Goal: Communication & Community: Answer question/provide support

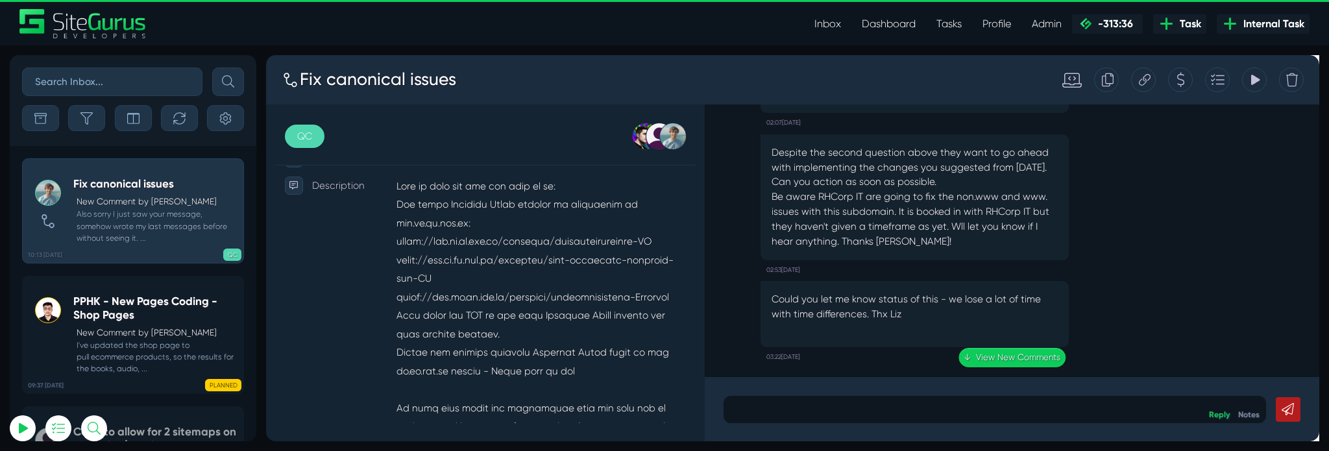
scroll to position [319, 0]
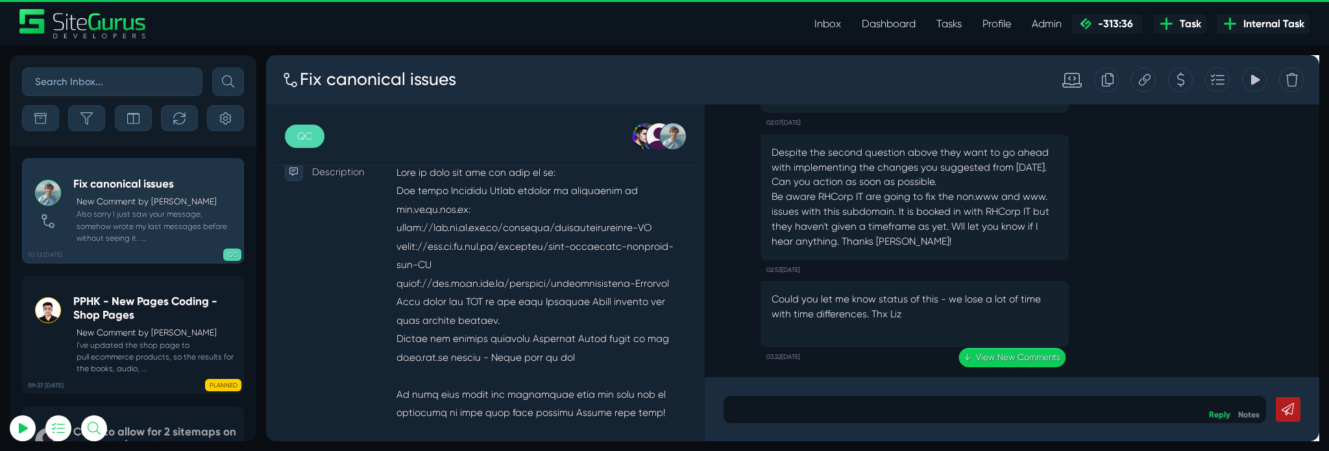
click at [1306, 79] on icon at bounding box center [1307, 81] width 9 height 11
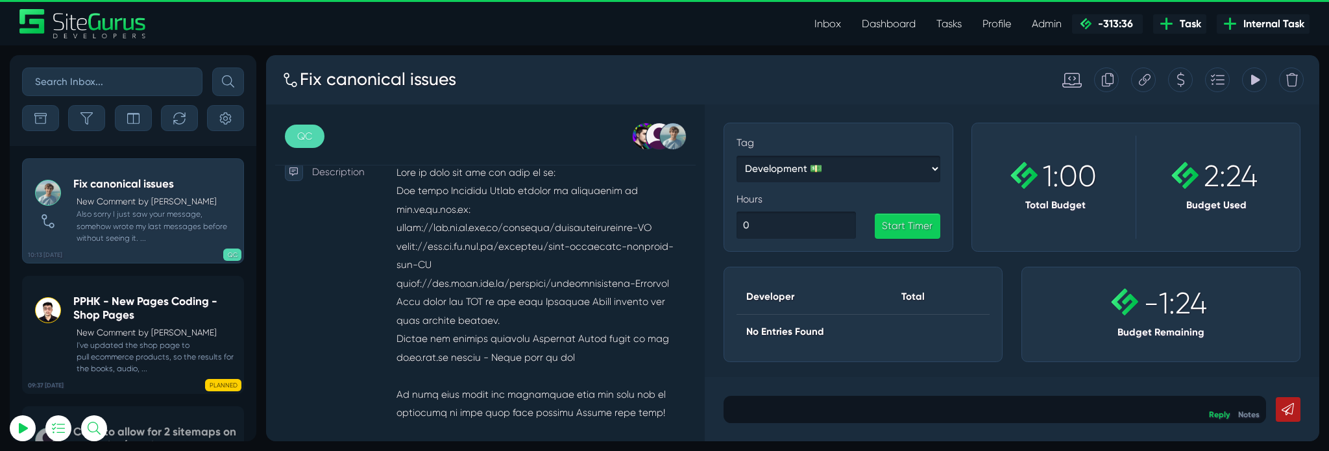
click at [1237, 79] on div at bounding box center [1228, 81] width 26 height 26
click at [976, 86] on div "Fix canonical issues" at bounding box center [677, 81] width 809 height 47
drag, startPoint x: 1319, startPoint y: 191, endPoint x: 1320, endPoint y: 259, distance: 67.5
click at [1324, 282] on div "Sort By Newest Comment Latest Activity Due Date Priority Name Filter By Tag Non…" at bounding box center [664, 248] width 1329 height 406
click at [1301, 90] on icon at bounding box center [1306, 81] width 11 height 25
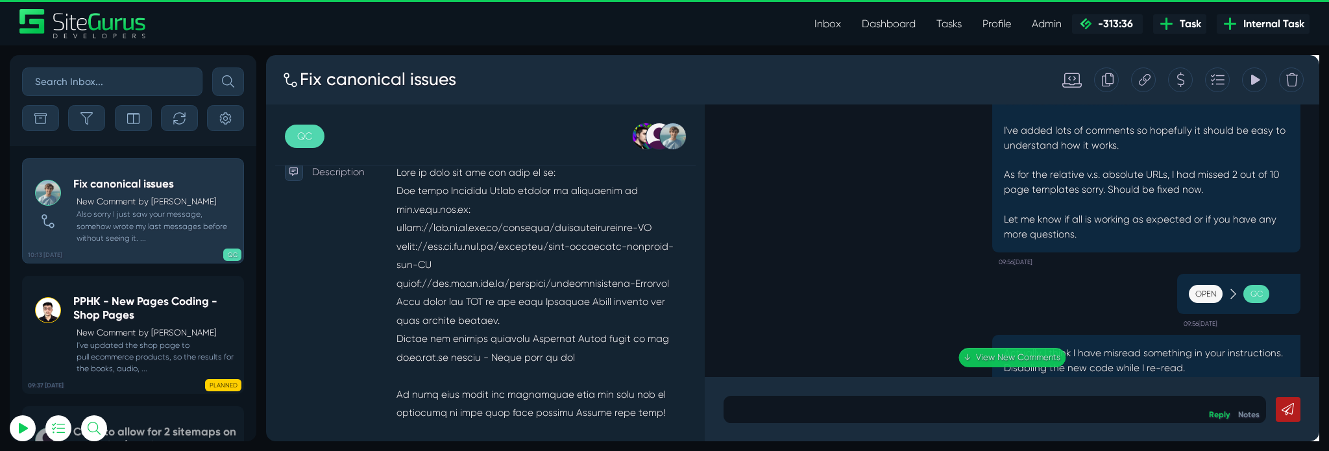
scroll to position [0, 0]
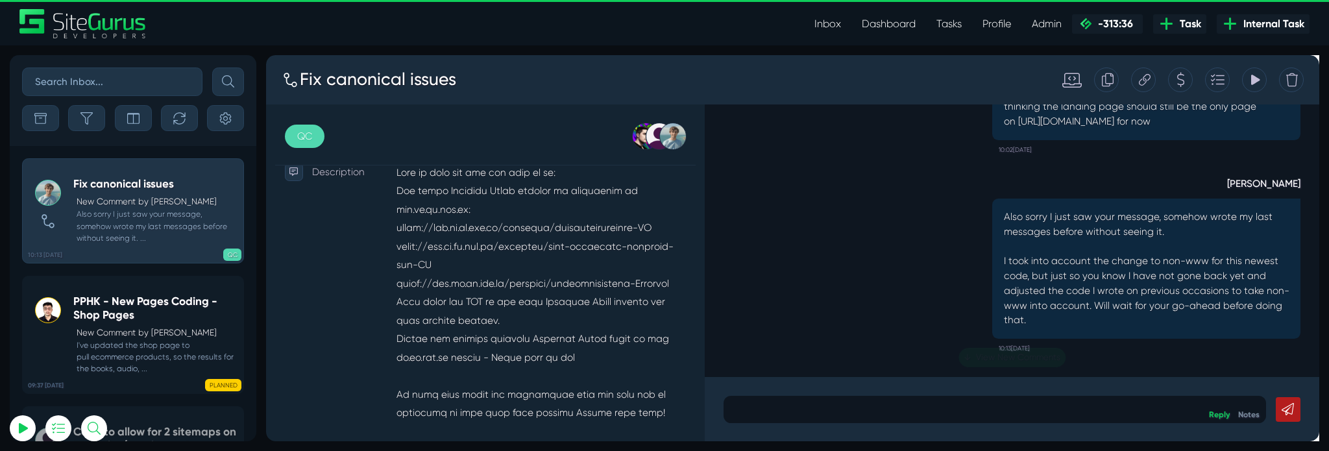
drag, startPoint x: 1365, startPoint y: 275, endPoint x: 1586, endPoint y: 444, distance: 278.3
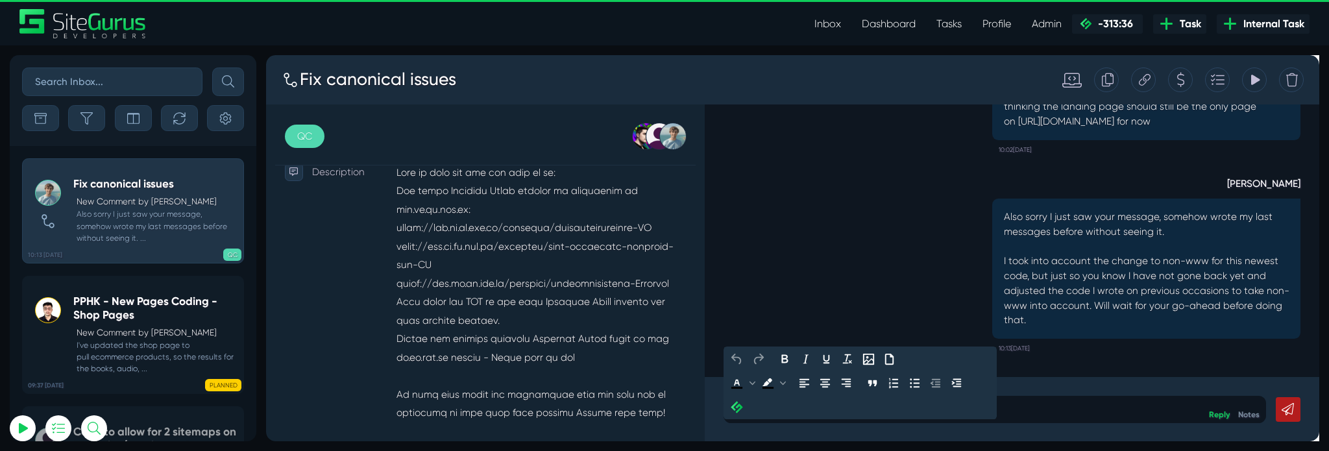
click at [1141, 437] on div at bounding box center [1034, 427] width 572 height 29
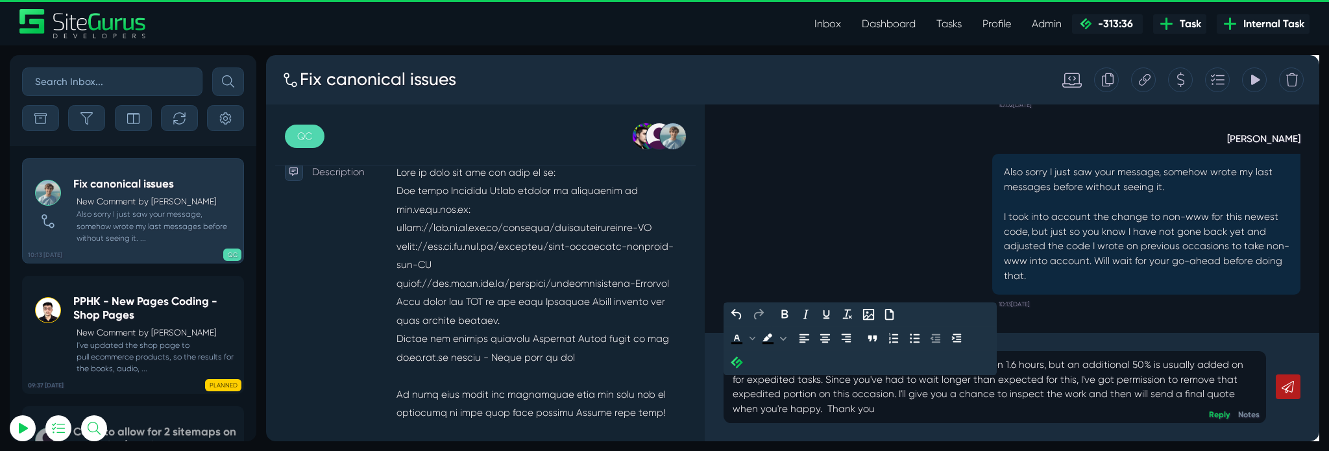
drag, startPoint x: 823, startPoint y: 380, endPoint x: 761, endPoint y: 374, distance: 62.5
click at [761, 374] on p "R.e. the time, so far this task and its parent task have taken 1.6 hours, but a…" at bounding box center [1033, 404] width 552 height 62
click at [768, 378] on p "R.e. the time, so far this task and its parent task have taken 1.6 hours, but a…" at bounding box center [1033, 404] width 552 height 62
drag, startPoint x: 761, startPoint y: 380, endPoint x: 825, endPoint y: 380, distance: 64.2
click at [825, 380] on p "R.e. the time, so far this task and its parent task have taken 1.6 hours, but a…" at bounding box center [1033, 404] width 552 height 62
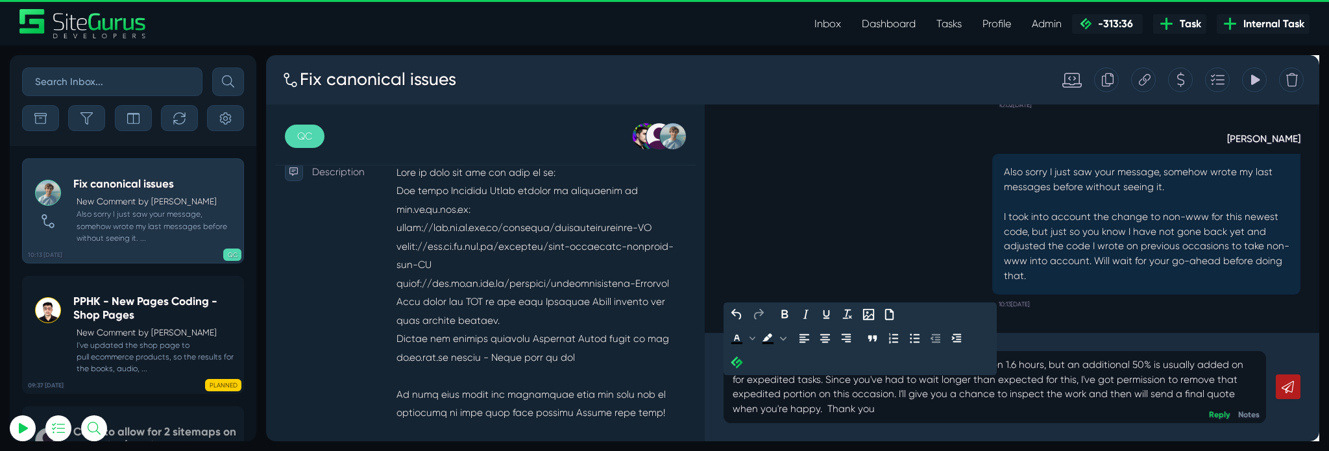
click at [827, 380] on p "R.e. the time, so far this task and its parent task have taken 1.6 hours, but a…" at bounding box center [1033, 404] width 552 height 62
drag, startPoint x: 827, startPoint y: 380, endPoint x: 744, endPoint y: 382, distance: 83.1
click at [744, 382] on div "R.e. the time, so far this task and its parent task have taken 1.6 hours, but a…" at bounding box center [1051, 404] width 647 height 114
click at [868, 411] on p "Regarding the credits, so far this task and its parent task have taken 1.6 hour…" at bounding box center [1033, 404] width 552 height 62
click at [933, 430] on p "Regarding the credits, so far this task and its parent task have taken 1.6 hour…" at bounding box center [1033, 404] width 552 height 62
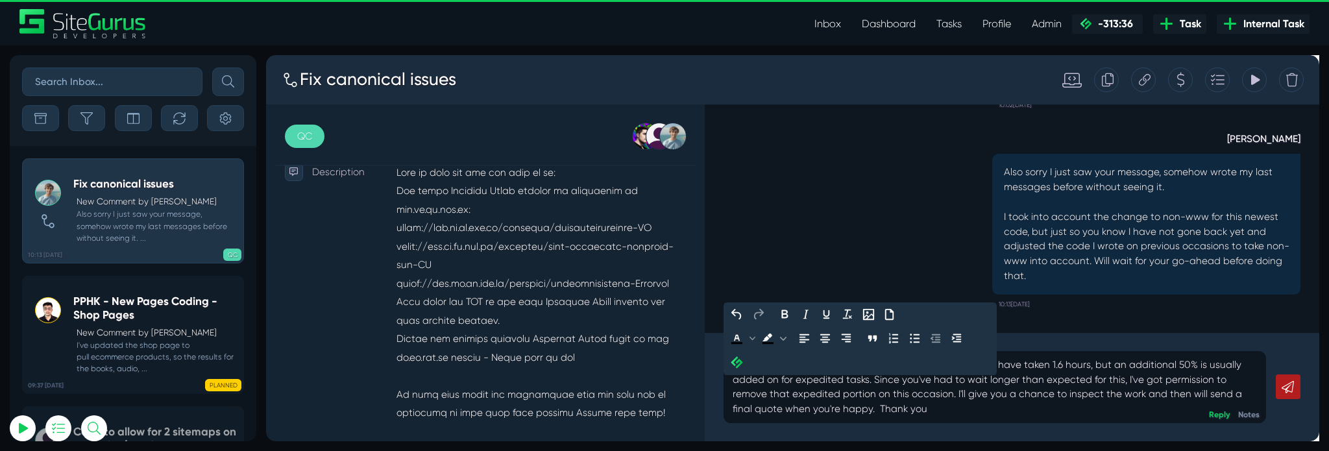
click at [1299, 413] on p "Regarding the credits, so far this task and its parent task have taken 1.6 hour…" at bounding box center [1033, 404] width 552 height 62
click at [847, 433] on p "Regarding the credits, so far this task and its parent task have taken 1.6 hour…" at bounding box center [1033, 404] width 552 height 62
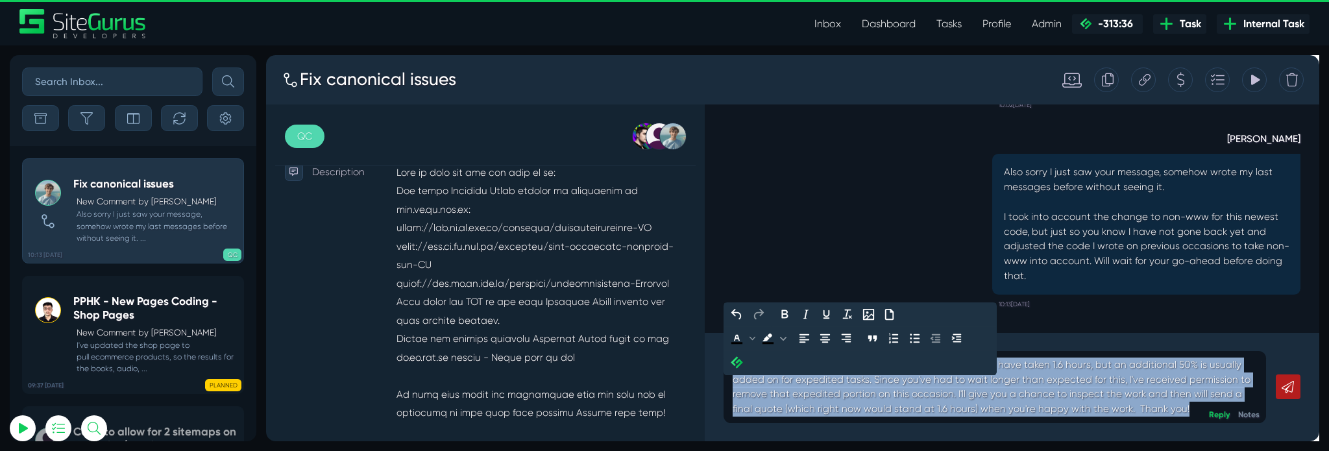
drag, startPoint x: 1223, startPoint y: 428, endPoint x: 742, endPoint y: 371, distance: 484.3
click at [742, 371] on div "Regarding the credits, so far this task and its parent task have taken 1.6 hour…" at bounding box center [1051, 404] width 647 height 114
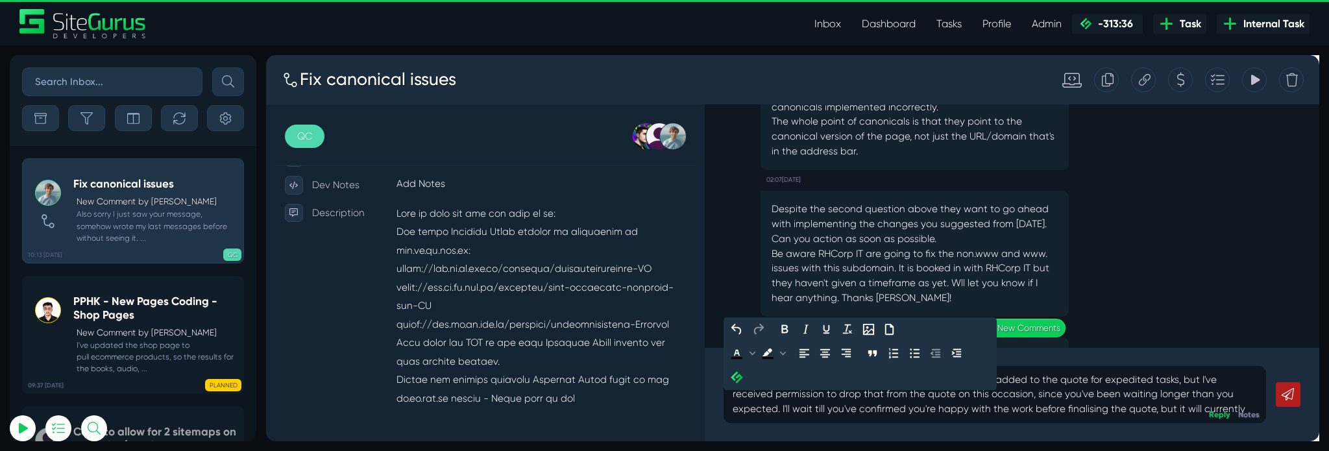
scroll to position [273, 0]
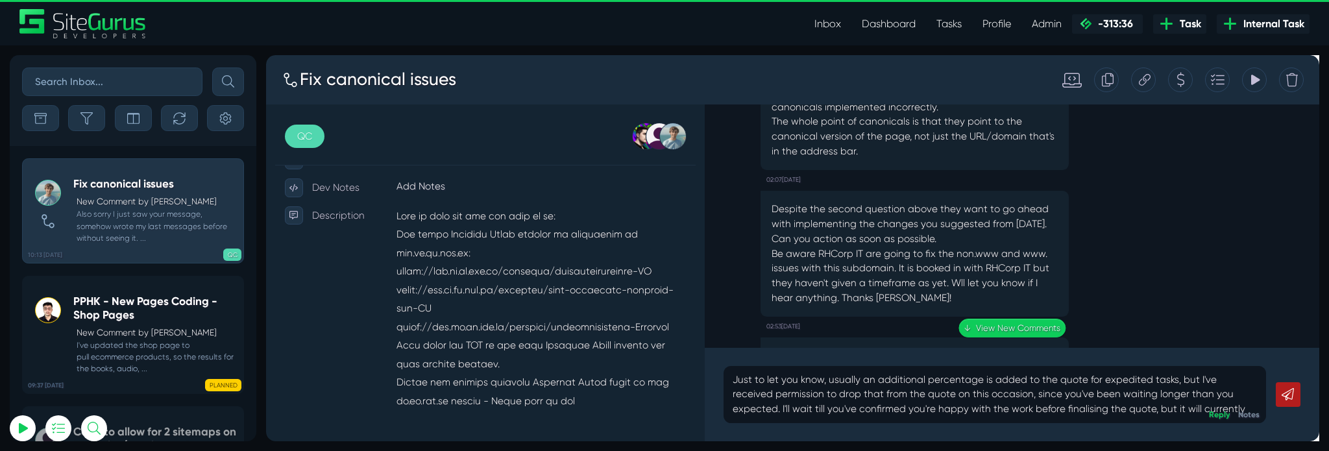
click at [1301, 77] on icon at bounding box center [1306, 81] width 11 height 25
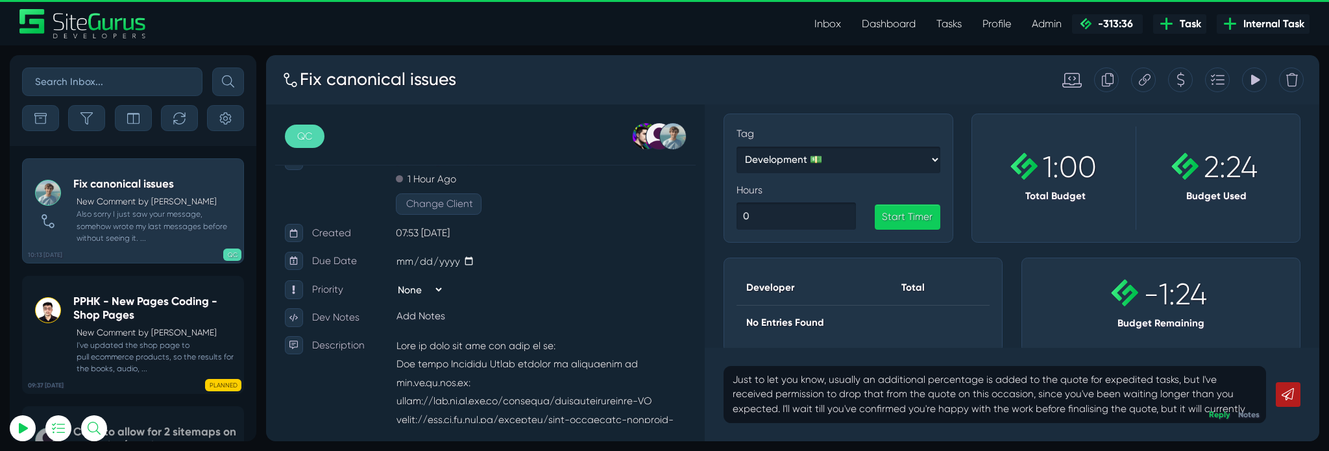
scroll to position [0, 0]
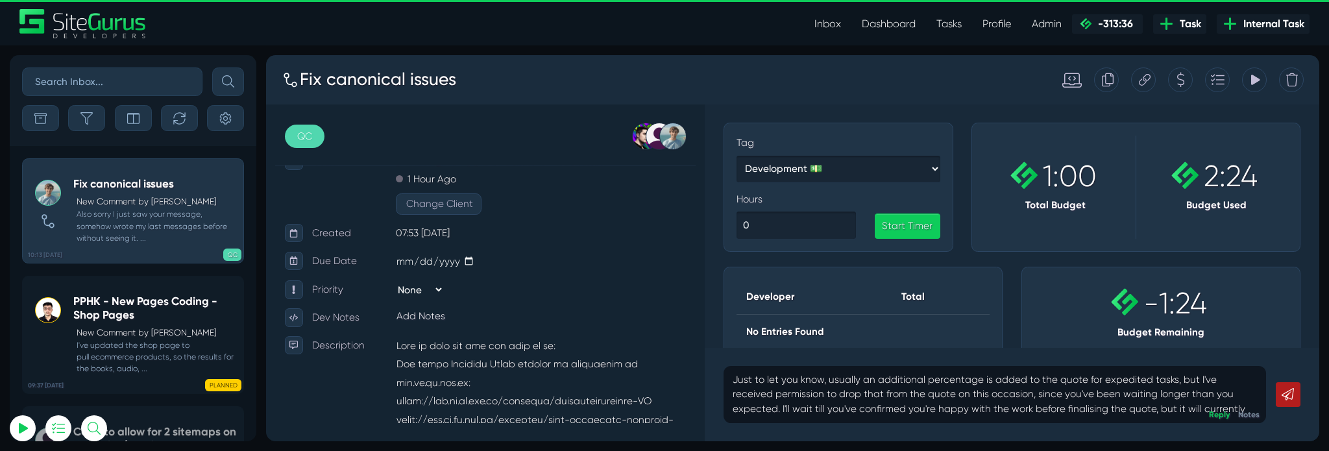
click at [1231, 436] on div "Just to let you know, usually an additional percentage is added to the quote fo…" at bounding box center [1034, 412] width 572 height 60
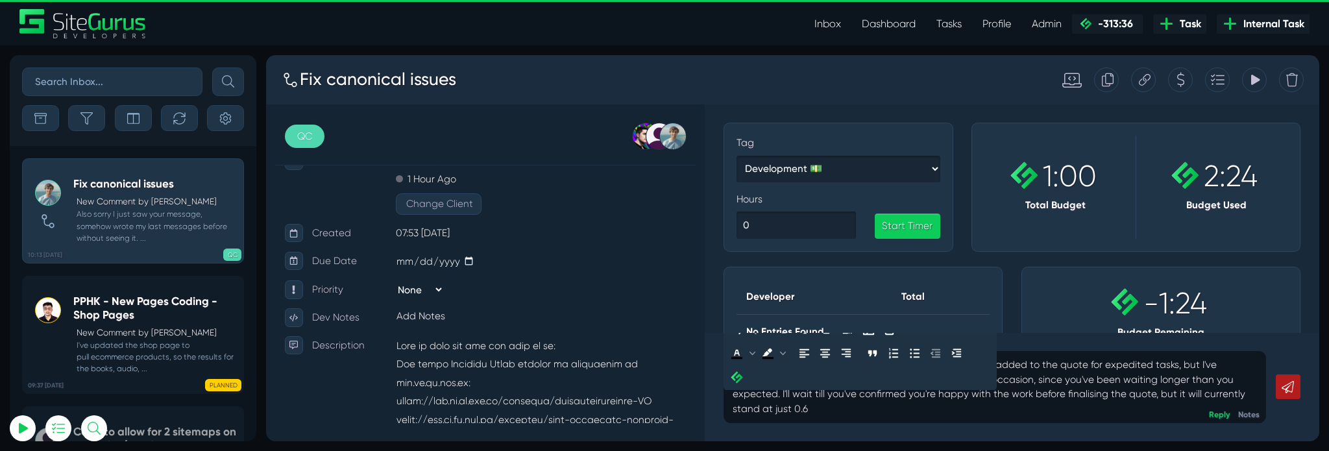
scroll to position [-1700, 0]
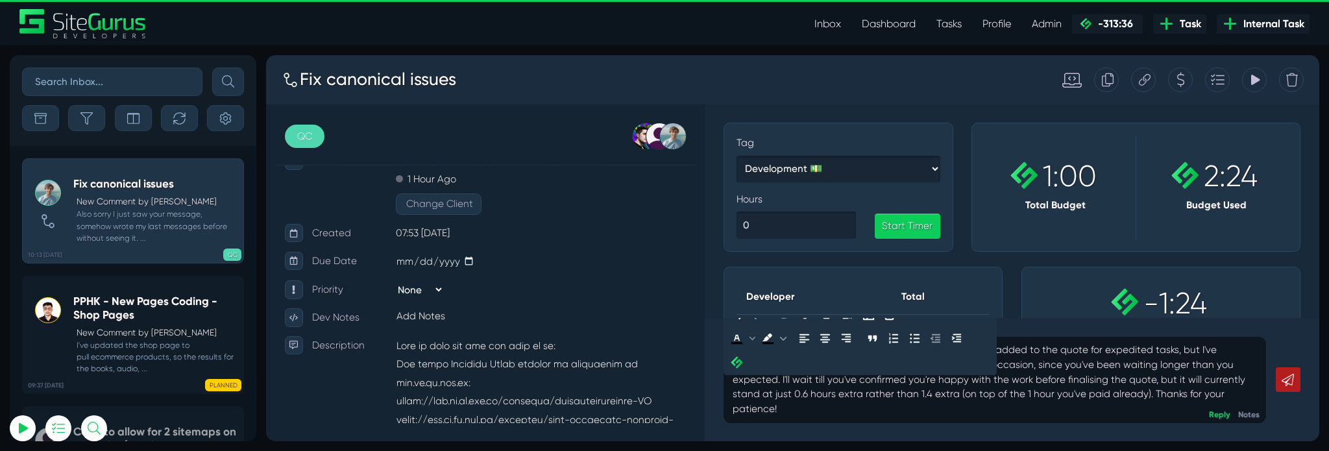
click at [1328, 395] on link at bounding box center [1342, 397] width 26 height 26
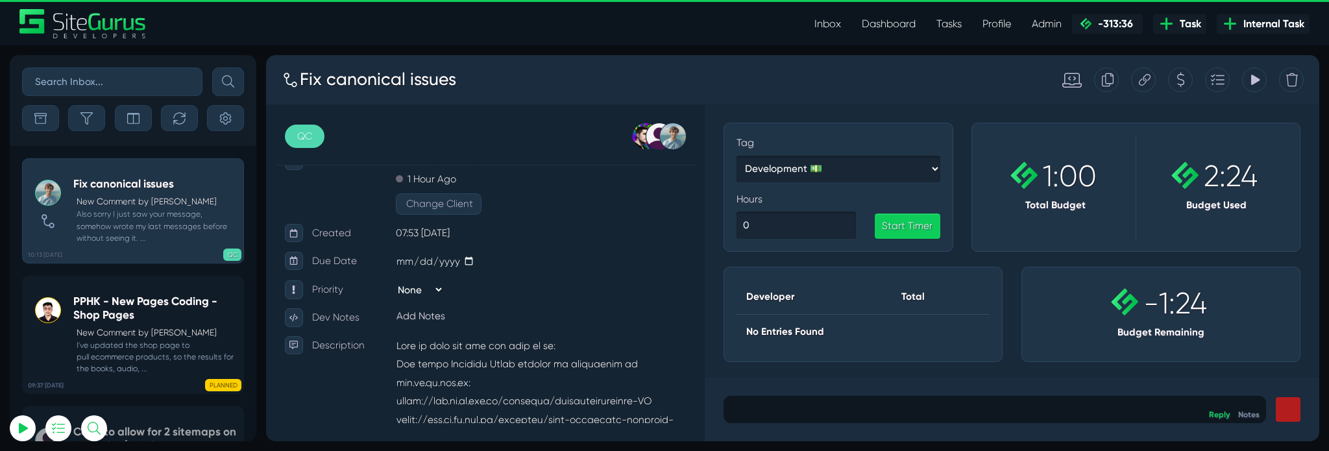
scroll to position [-1862, 0]
click at [1296, 81] on div "Tracking Totals No Entries Found" at bounding box center [1306, 81] width 26 height 26
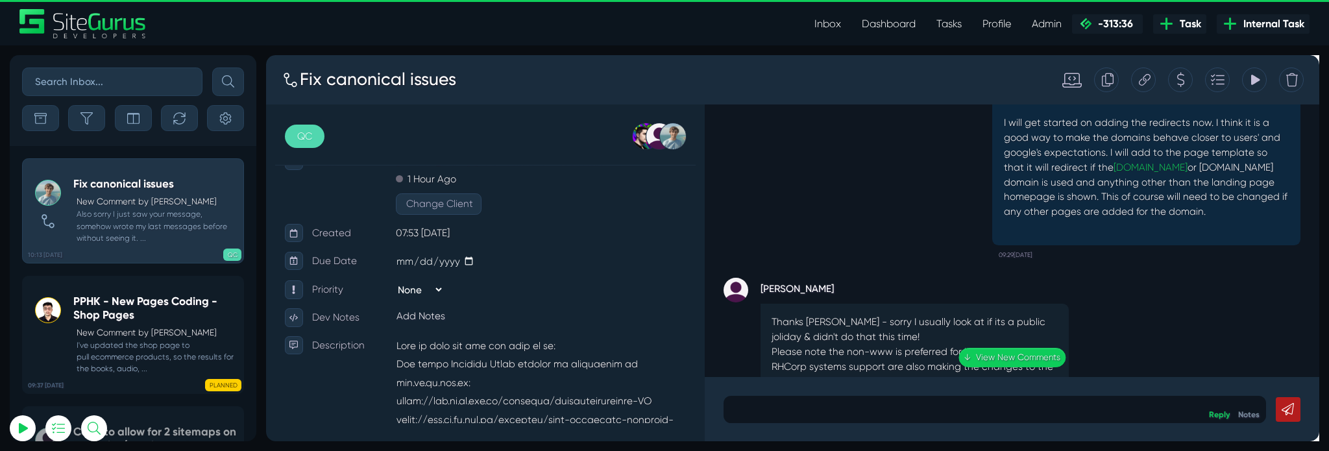
scroll to position [0, 0]
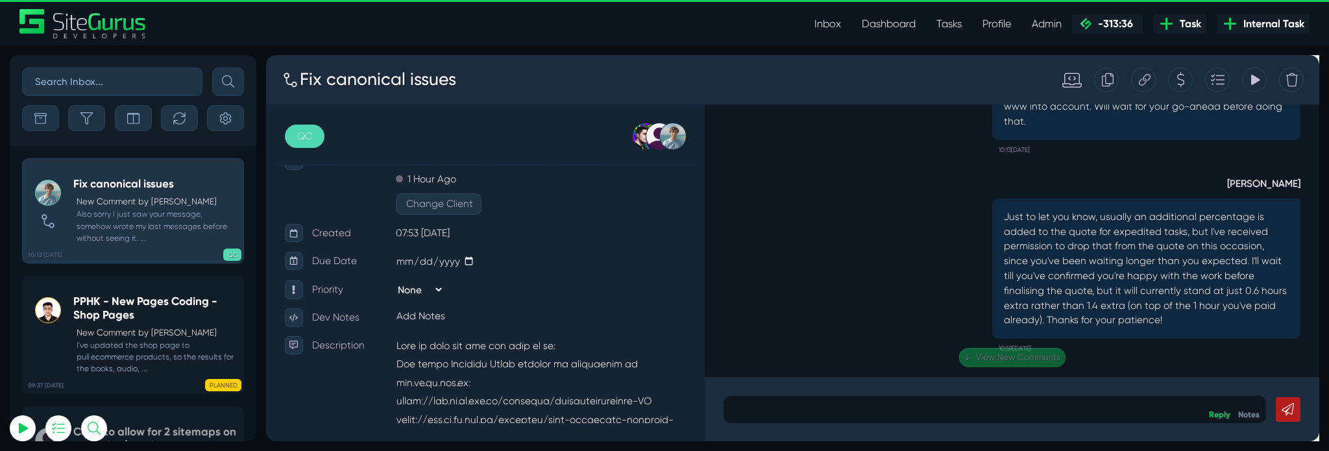
drag, startPoint x: 1368, startPoint y: 292, endPoint x: 1588, endPoint y: 485, distance: 292.9
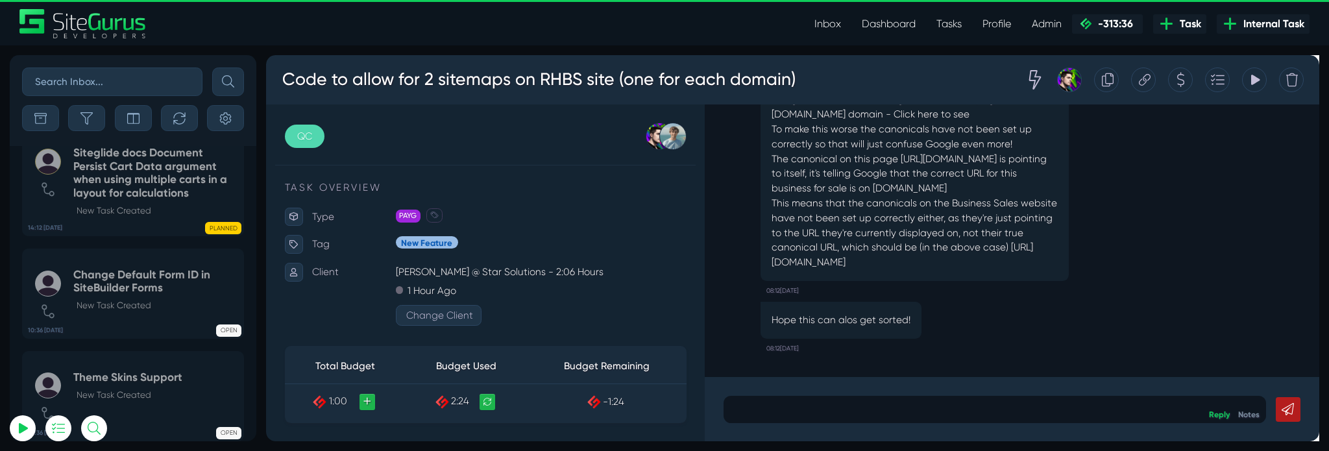
scroll to position [-6330, 0]
